Goal: Communication & Community: Answer question/provide support

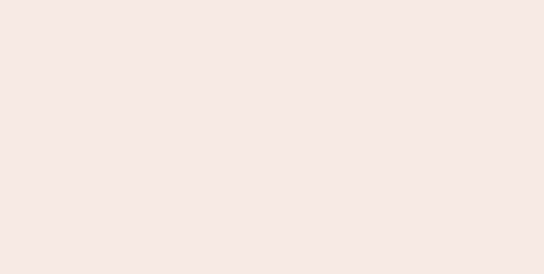
click at [392, 96] on nb-app "Almost there Thank you for registering for Newbook. Your account is under revie…" at bounding box center [272, 137] width 544 height 274
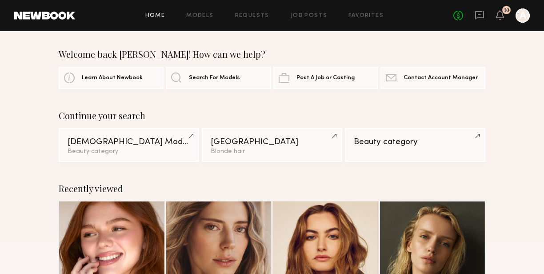
click at [399, 49] on div "Welcome back [PERSON_NAME]! How can we help?" at bounding box center [272, 54] width 427 height 11
click at [479, 16] on icon at bounding box center [480, 15] width 10 height 10
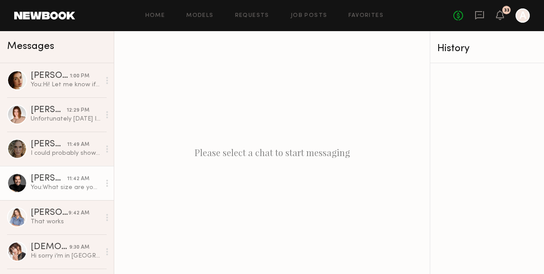
click at [69, 189] on div "You: What size are you in [GEOGRAPHIC_DATA] again? thanks!" at bounding box center [66, 187] width 70 height 8
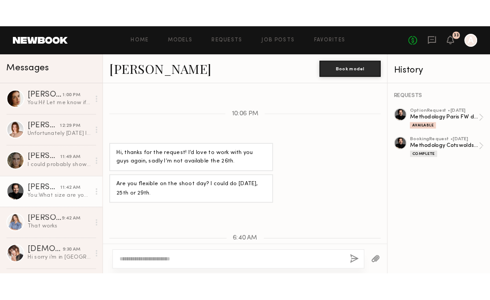
scroll to position [703, 0]
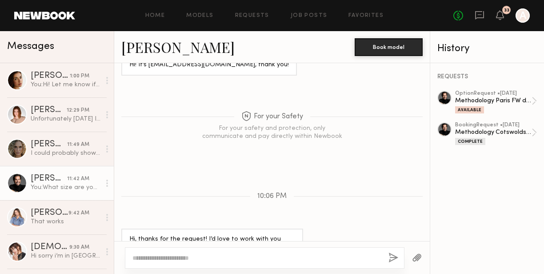
drag, startPoint x: 414, startPoint y: 201, endPoint x: 376, endPoint y: 107, distance: 100.7
click at [376, 107] on div "Keep direct messages professional and related only to paid job opportunities. M…" at bounding box center [272, 152] width 316 height 178
click at [144, 47] on link "[PERSON_NAME]" at bounding box center [177, 46] width 113 height 19
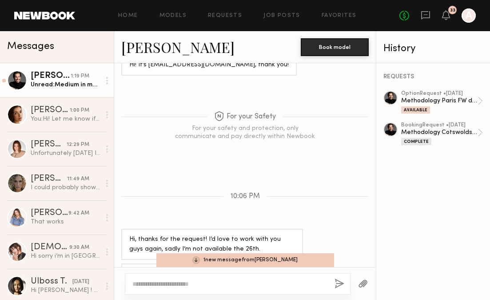
click at [330, 184] on div "Keep direct messages professional and related only to paid job opportunities. M…" at bounding box center [245, 165] width 262 height 204
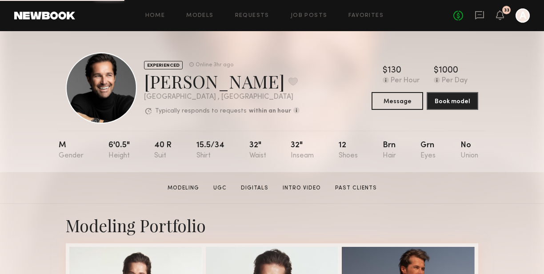
click at [364, 146] on div "M 6'0.5" 40 r 15.5/34 32" 32" 12 Brn Grn No" at bounding box center [269, 151] width 420 height 41
